Goal: Task Accomplishment & Management: Use online tool/utility

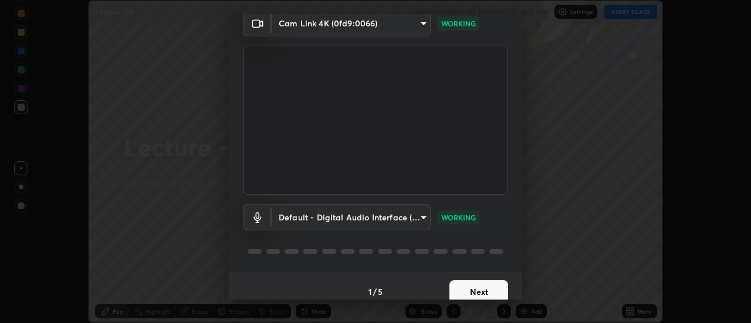
scroll to position [53, 0]
click at [487, 283] on button "Next" at bounding box center [479, 290] width 59 height 23
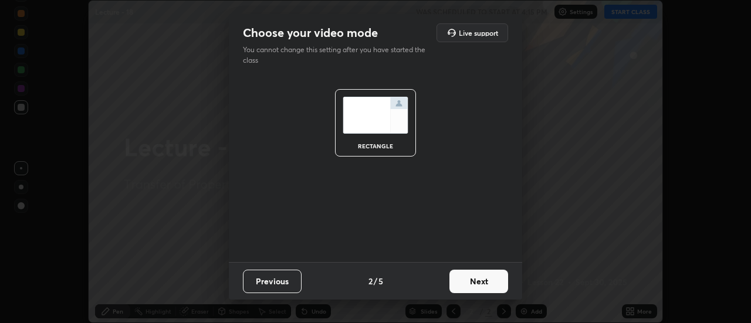
click at [487, 284] on button "Next" at bounding box center [479, 281] width 59 height 23
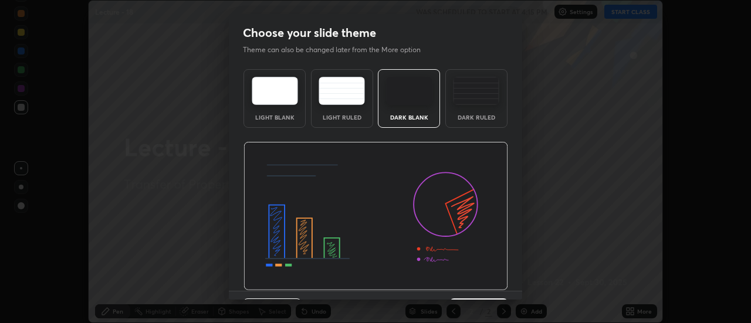
scroll to position [29, 0]
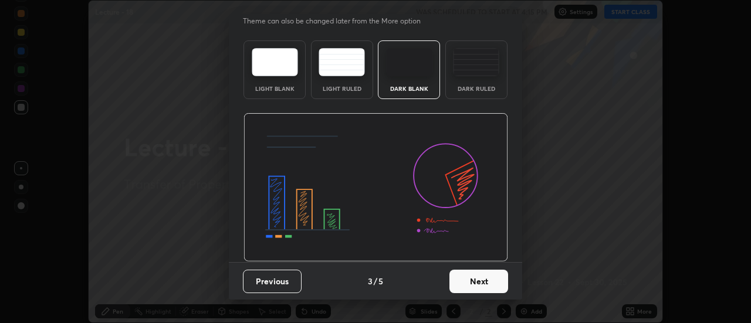
click at [493, 279] on button "Next" at bounding box center [479, 281] width 59 height 23
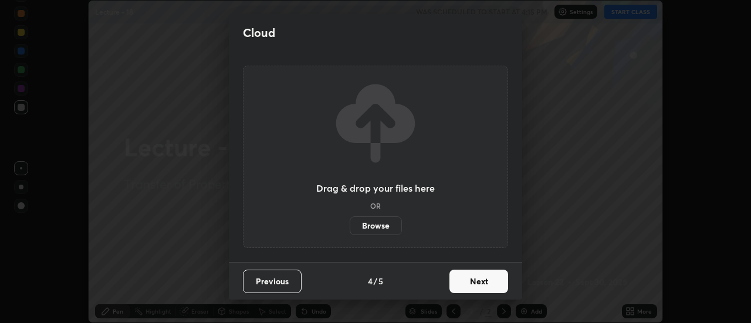
scroll to position [0, 0]
click at [496, 282] on button "Next" at bounding box center [479, 281] width 59 height 23
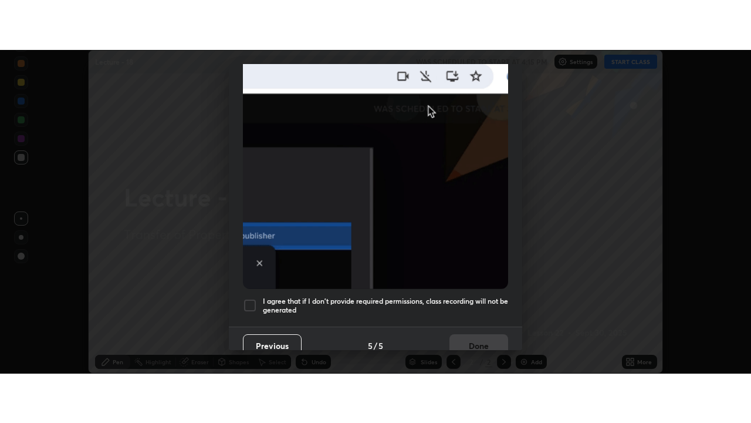
scroll to position [299, 0]
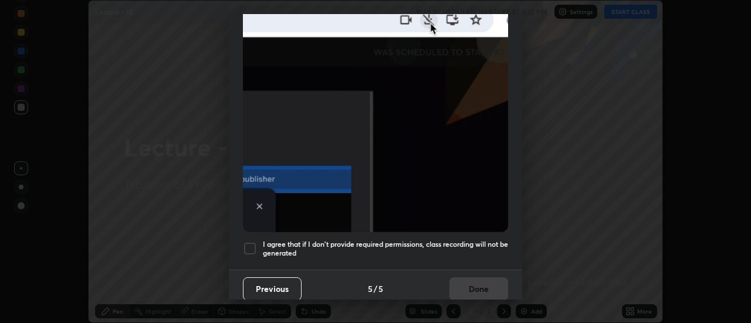
click at [495, 242] on h5 "I agree that if I don't provide required permissions, class recording will not …" at bounding box center [385, 249] width 245 height 18
click at [486, 279] on button "Done" at bounding box center [479, 289] width 59 height 23
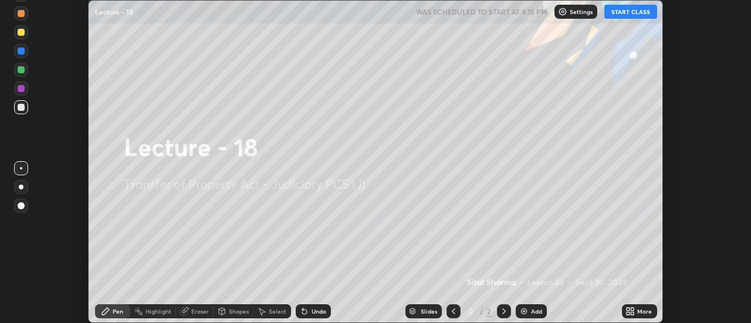
click at [629, 311] on icon at bounding box center [630, 311] width 9 height 9
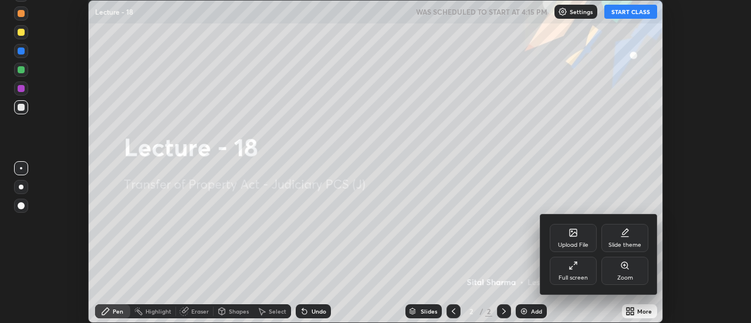
click at [624, 235] on icon at bounding box center [626, 232] width 6 height 6
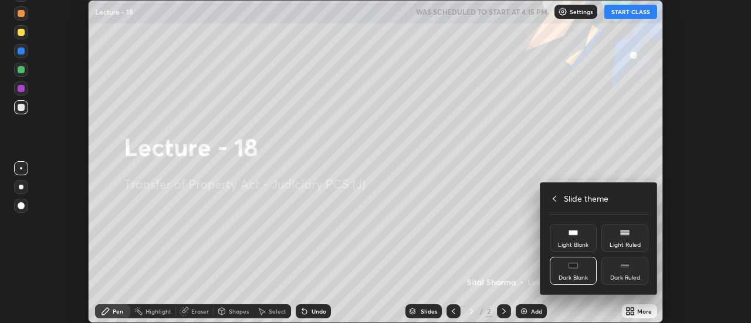
click at [572, 235] on rect at bounding box center [573, 233] width 9 height 5
click at [528, 309] on div at bounding box center [375, 161] width 751 height 323
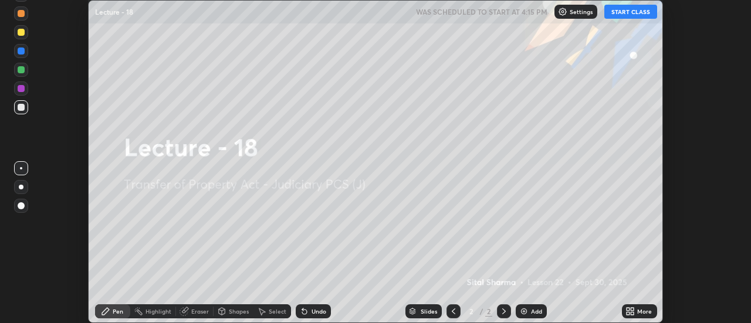
click at [528, 311] on div "Add" at bounding box center [531, 312] width 31 height 14
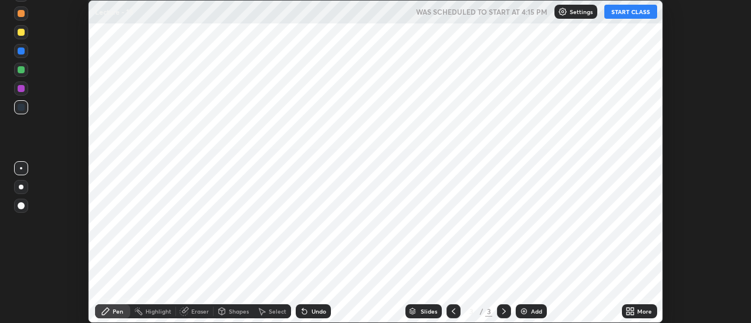
click at [627, 12] on button "START CLASS" at bounding box center [630, 12] width 53 height 14
click at [15, 210] on div at bounding box center [21, 206] width 14 height 14
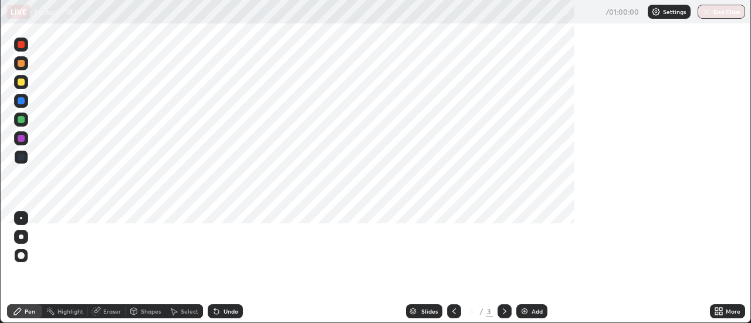
scroll to position [423, 751]
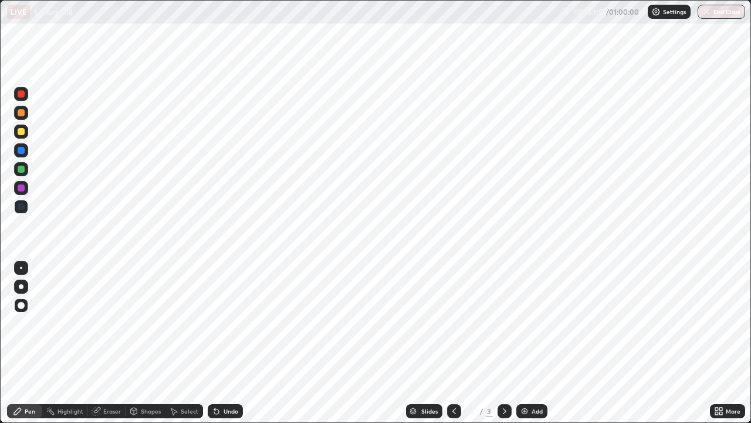
click at [532, 323] on div "Add" at bounding box center [537, 411] width 11 height 6
click at [526, 323] on img at bounding box center [524, 410] width 9 height 9
click at [523, 323] on img at bounding box center [524, 410] width 9 height 9
click at [533, 323] on div "Add" at bounding box center [537, 411] width 11 height 6
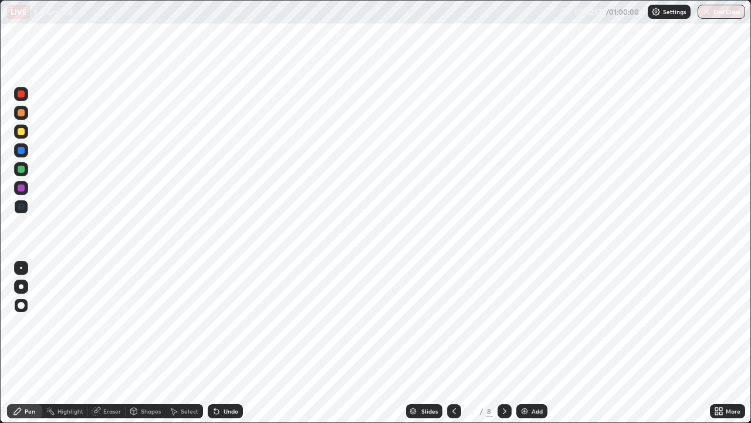
click at [523, 323] on img at bounding box center [524, 410] width 9 height 9
click at [521, 323] on img at bounding box center [524, 410] width 9 height 9
click at [529, 323] on div "Add" at bounding box center [531, 411] width 31 height 14
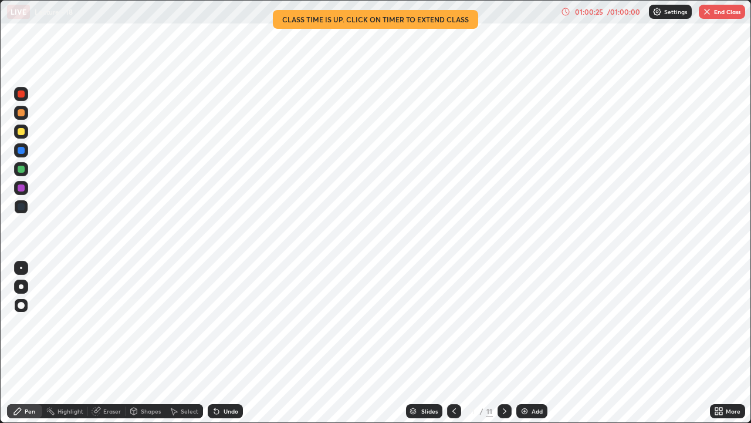
click at [717, 11] on button "End Class" at bounding box center [722, 12] width 46 height 14
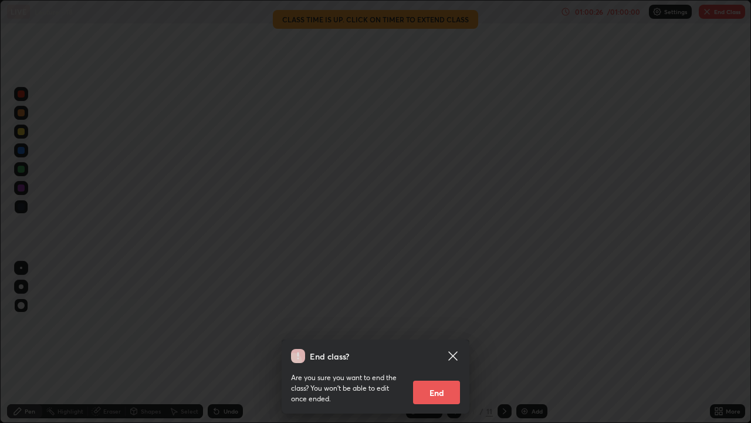
click at [435, 323] on button "End" at bounding box center [436, 391] width 47 height 23
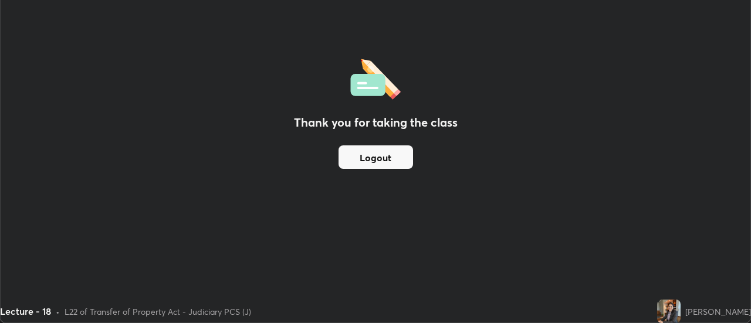
scroll to position [58361, 57934]
